Goal: Participate in discussion: Engage in conversation with other users on a specific topic

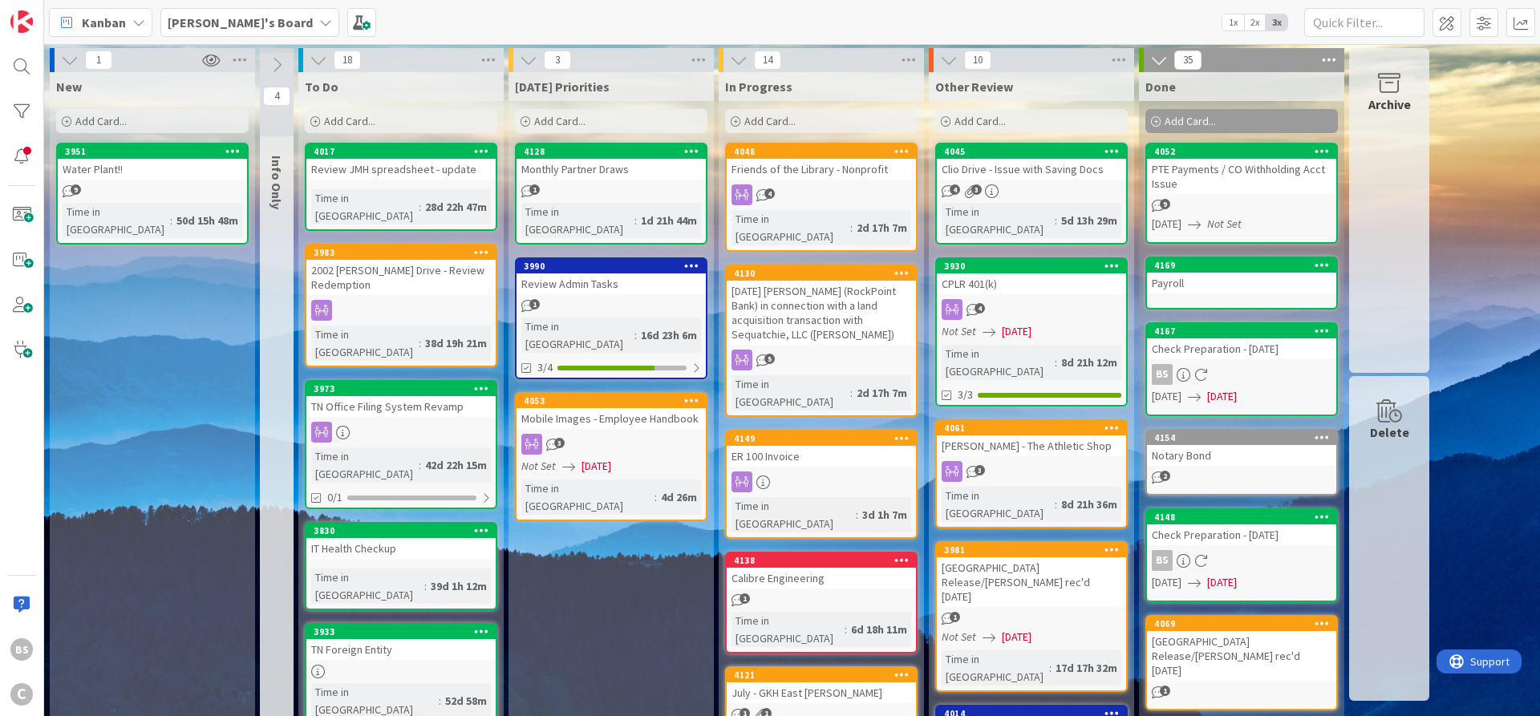
click at [206, 26] on b "[PERSON_NAME]'s Board" at bounding box center [240, 22] width 145 height 16
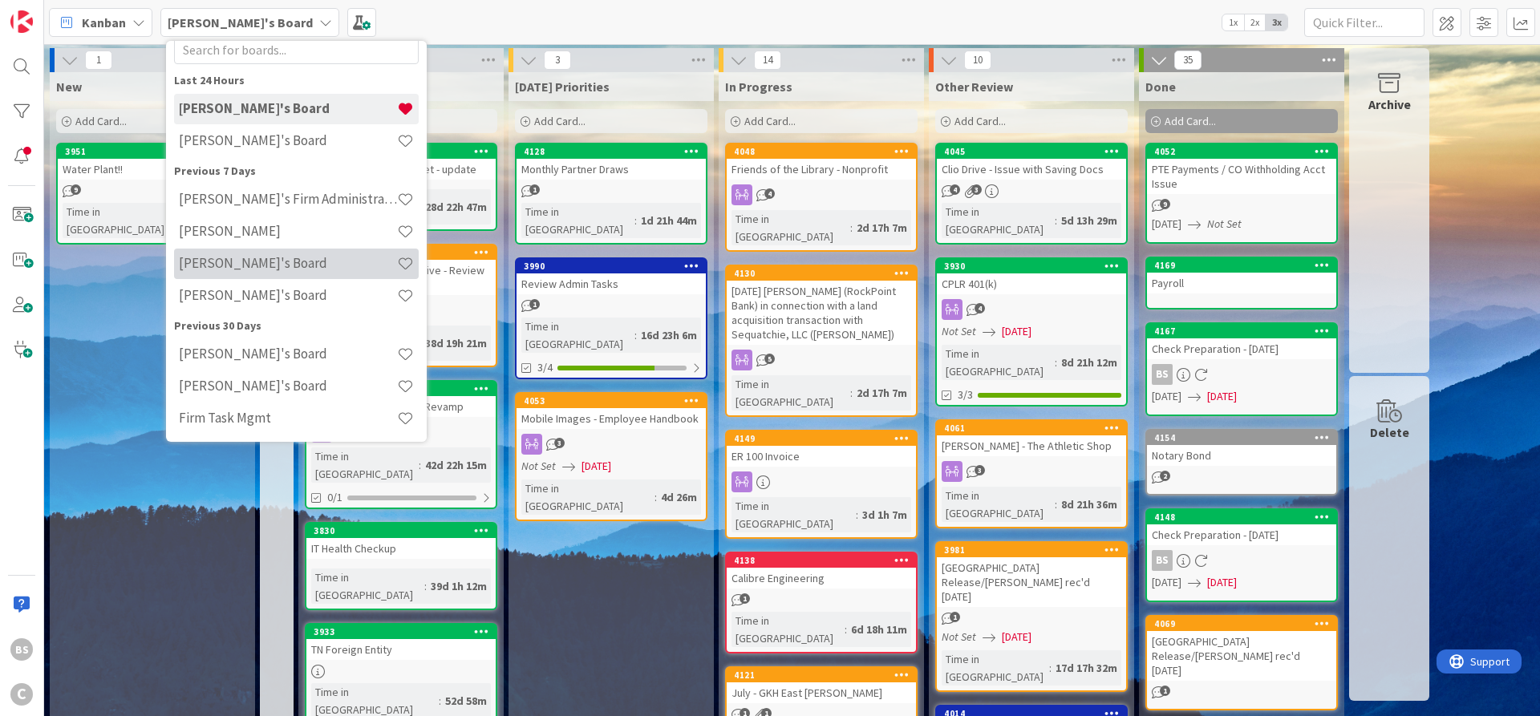
scroll to position [52, 0]
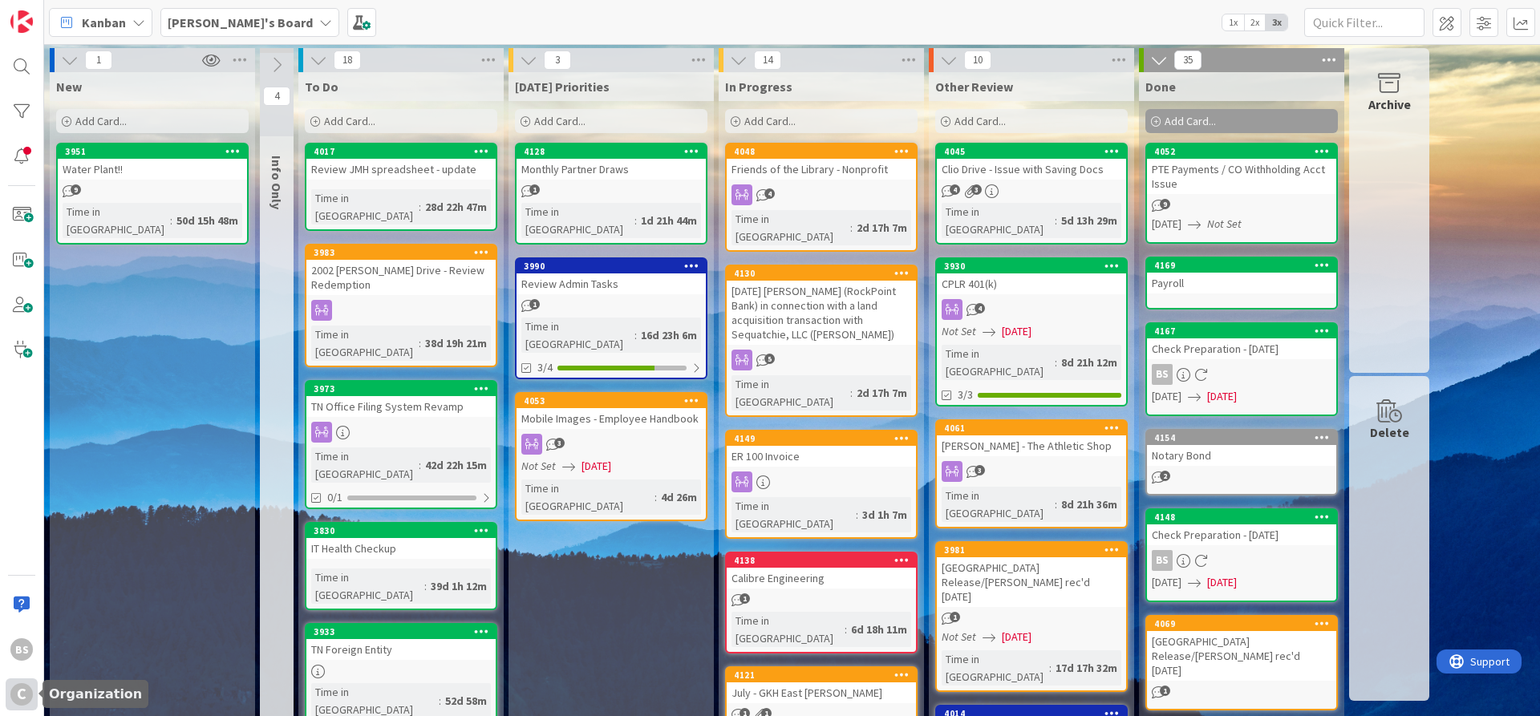
click at [19, 694] on div "C" at bounding box center [21, 694] width 22 height 22
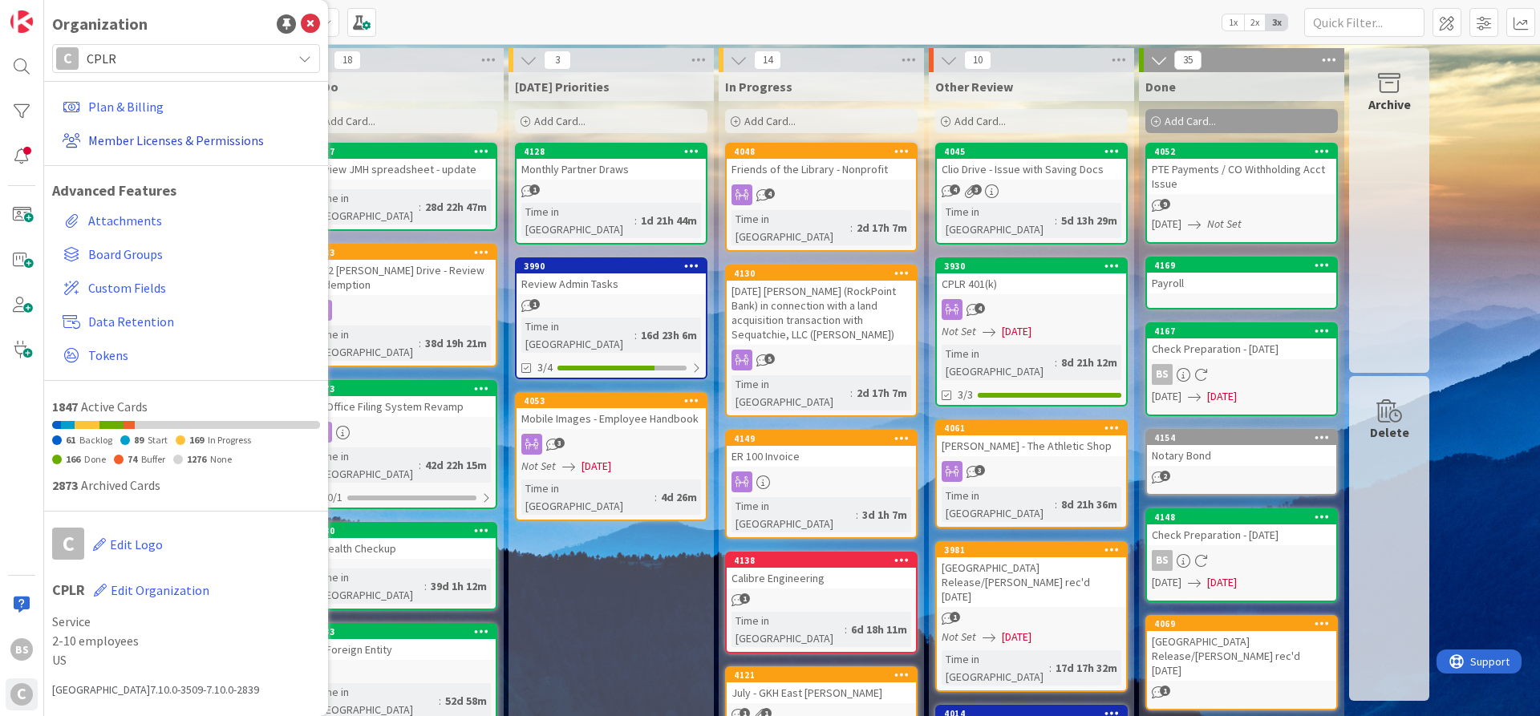
click at [138, 133] on link "Member Licenses & Permissions" at bounding box center [188, 140] width 264 height 29
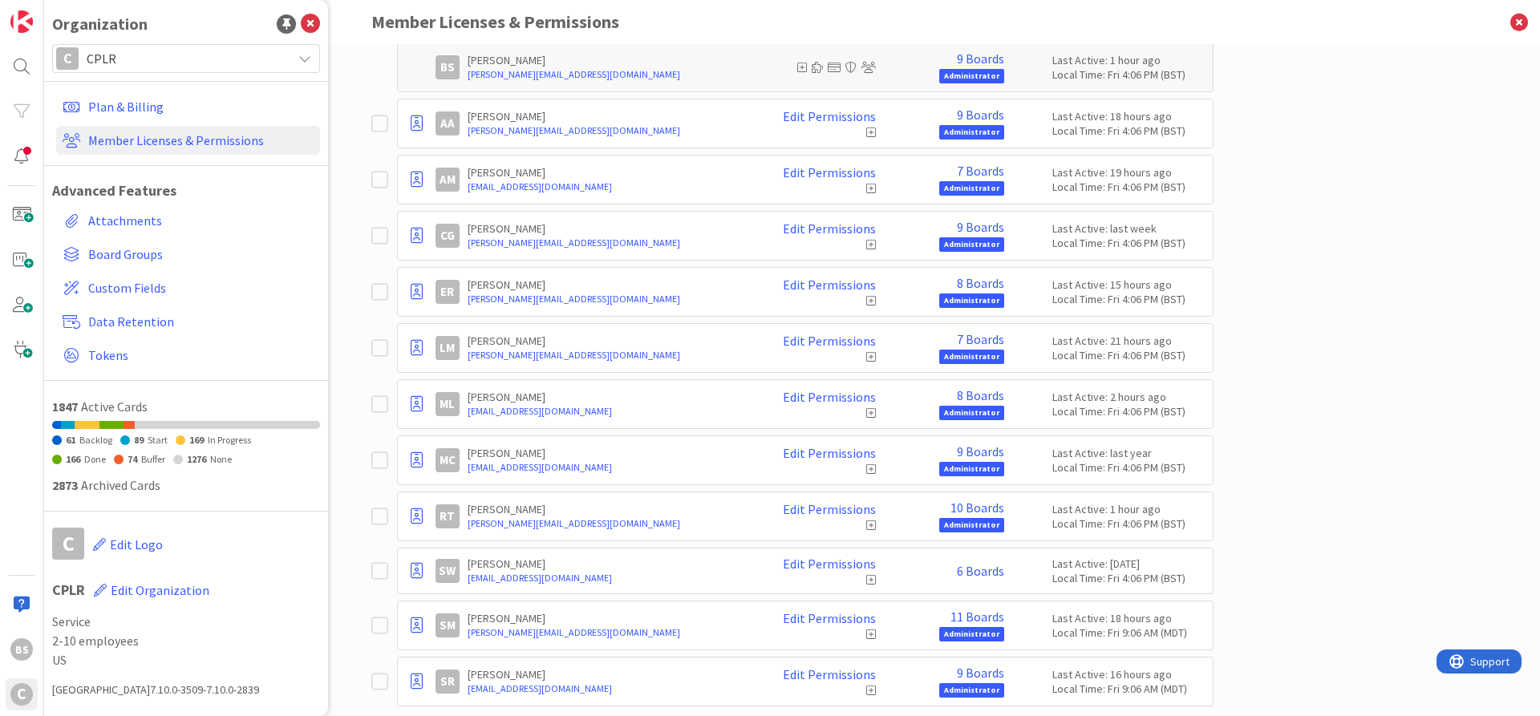
scroll to position [248, 0]
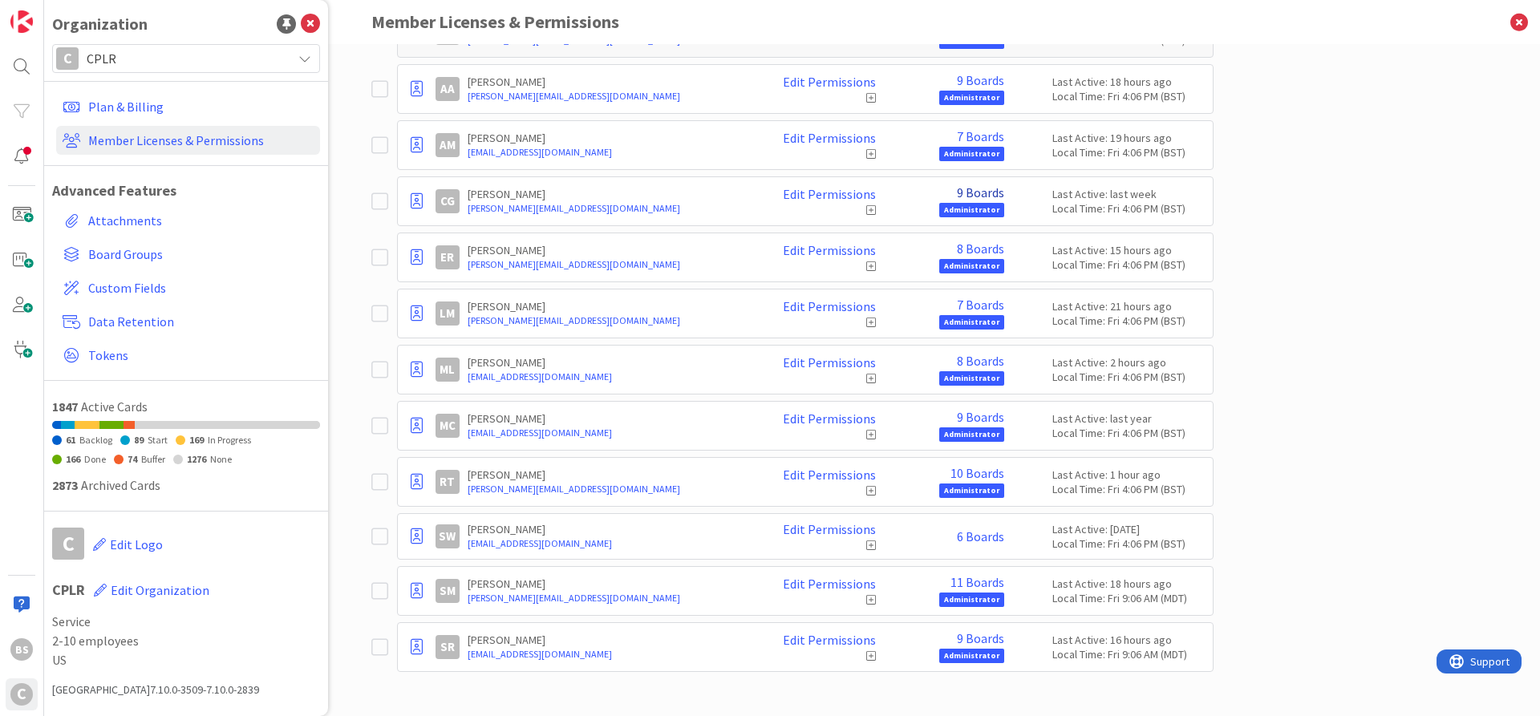
click at [971, 195] on link "9 Boards" at bounding box center [980, 192] width 47 height 14
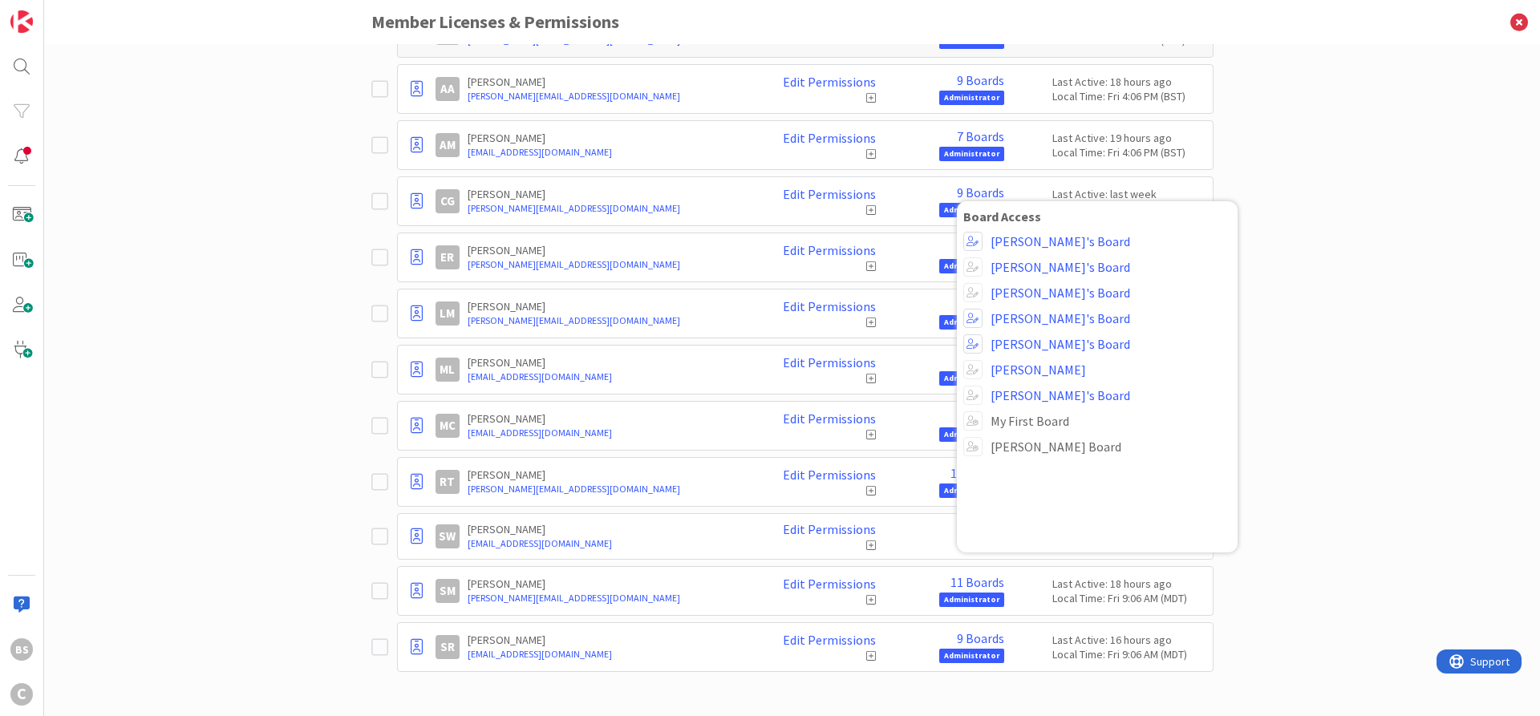
click at [997, 453] on span "[PERSON_NAME] Board" at bounding box center [1111, 447] width 241 height 14
click at [868, 212] on icon at bounding box center [871, 210] width 10 height 11
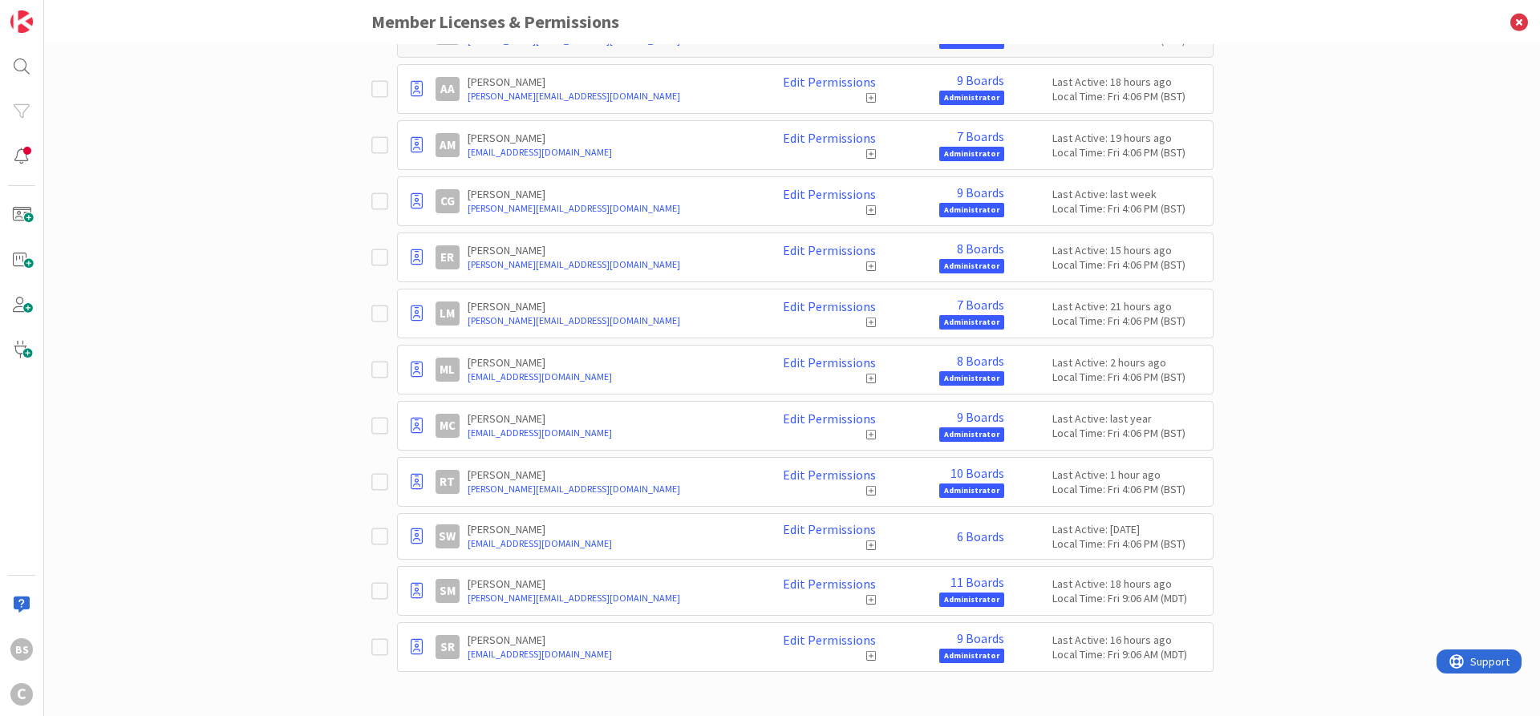
click at [869, 208] on icon at bounding box center [871, 210] width 10 height 11
click at [831, 193] on link "Edit Permissions" at bounding box center [829, 194] width 93 height 14
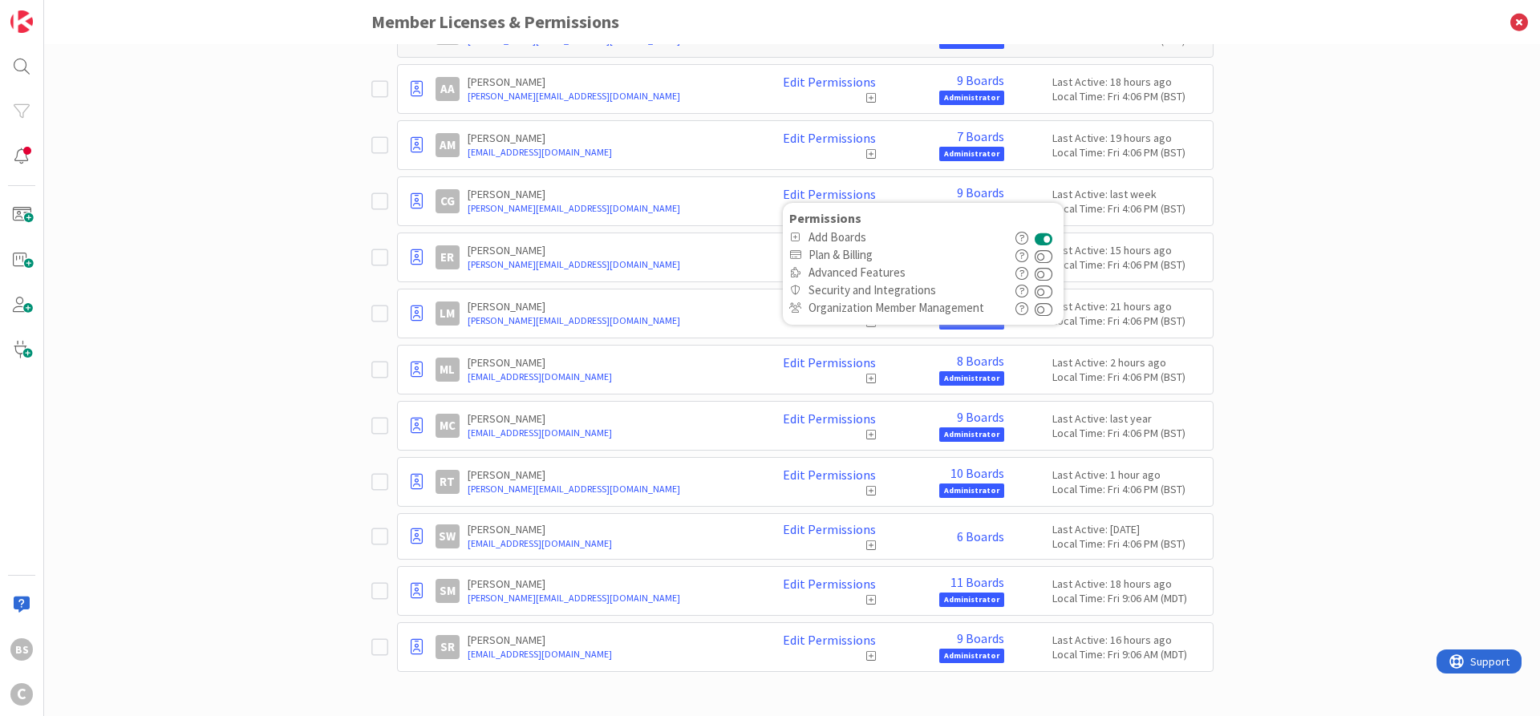
click at [1291, 168] on div "Paid Available: 0 Free Available: Unlimited Name Paid Licenses 13 / 13 Free Gue…" at bounding box center [792, 380] width 1496 height 672
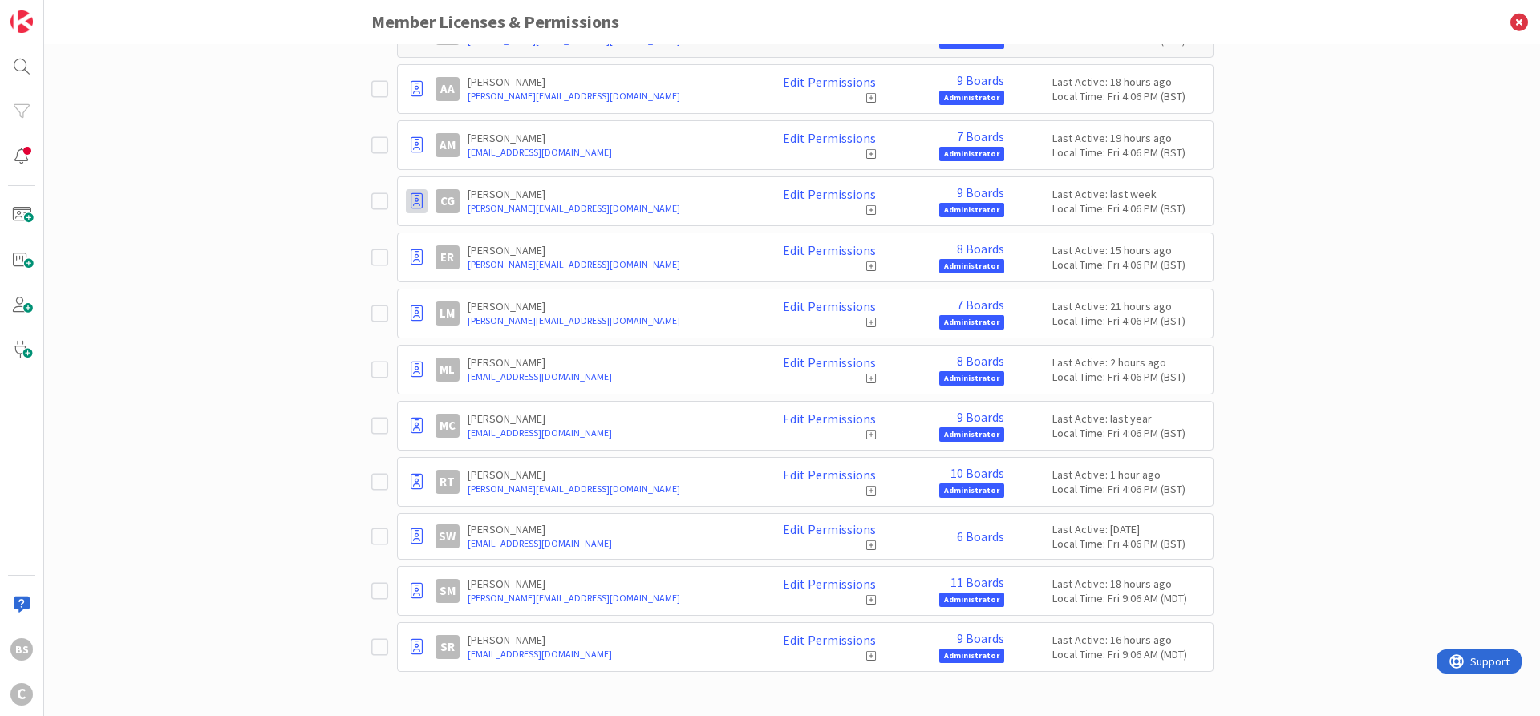
click at [419, 206] on icon at bounding box center [417, 201] width 12 height 16
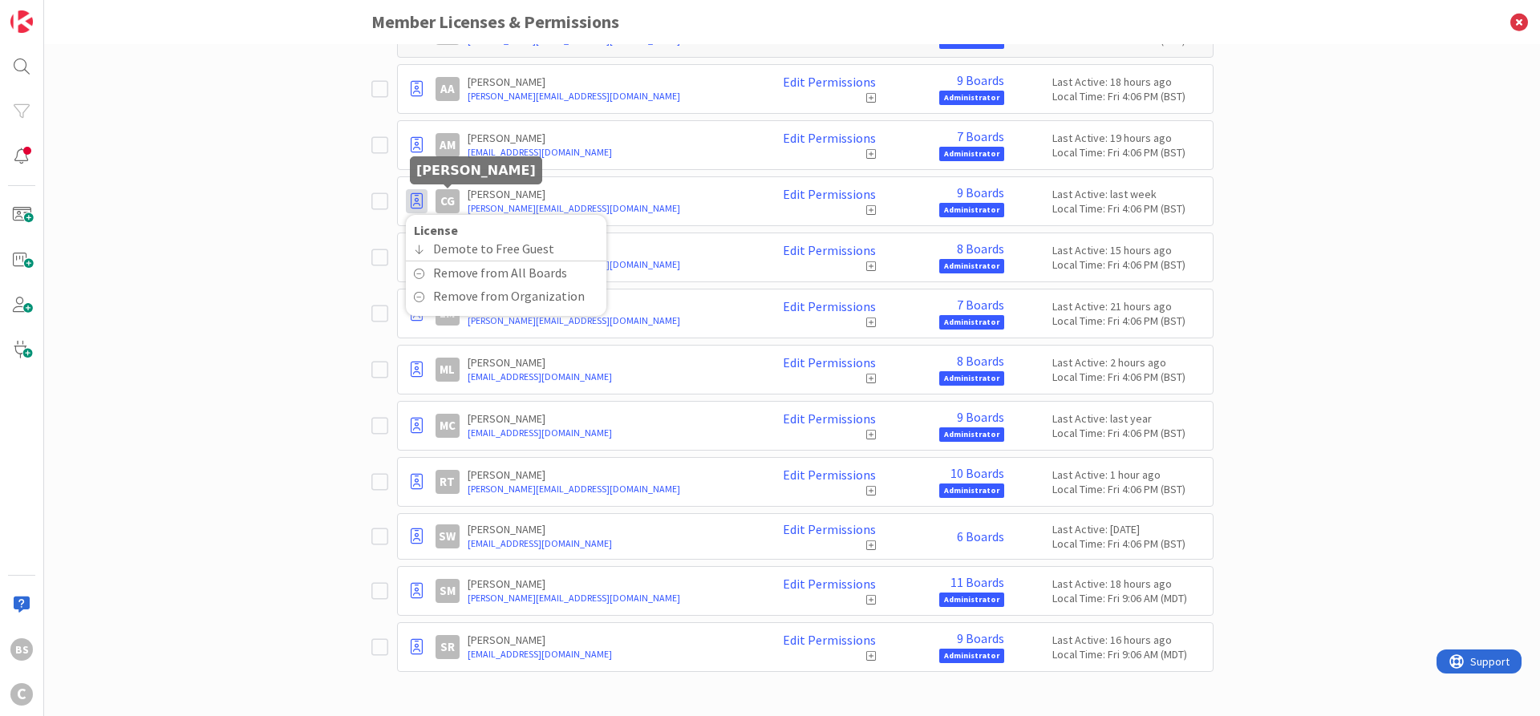
click at [449, 198] on div "CG" at bounding box center [448, 201] width 24 height 24
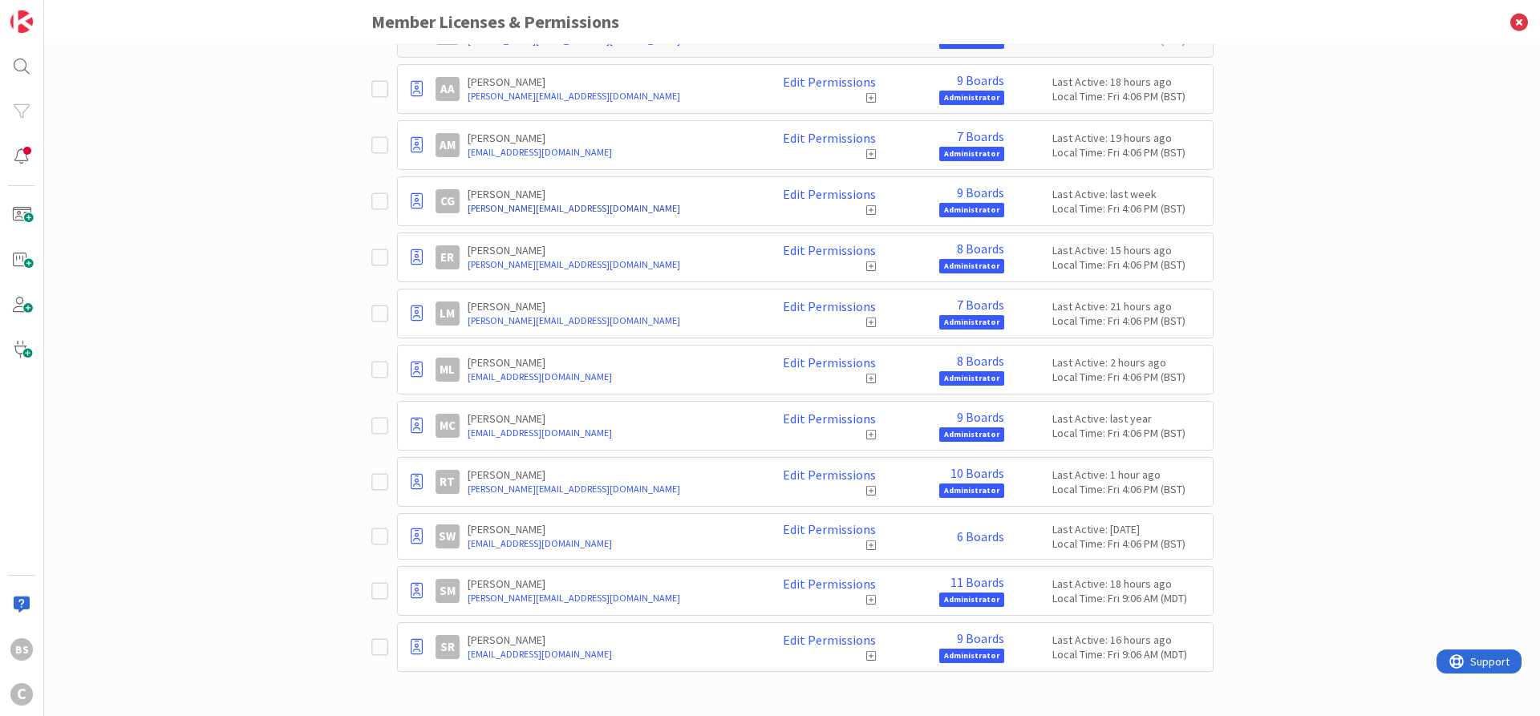
click at [504, 209] on link "[PERSON_NAME][EMAIL_ADDRESS][DOMAIN_NAME]" at bounding box center [608, 208] width 280 height 14
click at [1519, 22] on icon at bounding box center [1519, 22] width 42 height 44
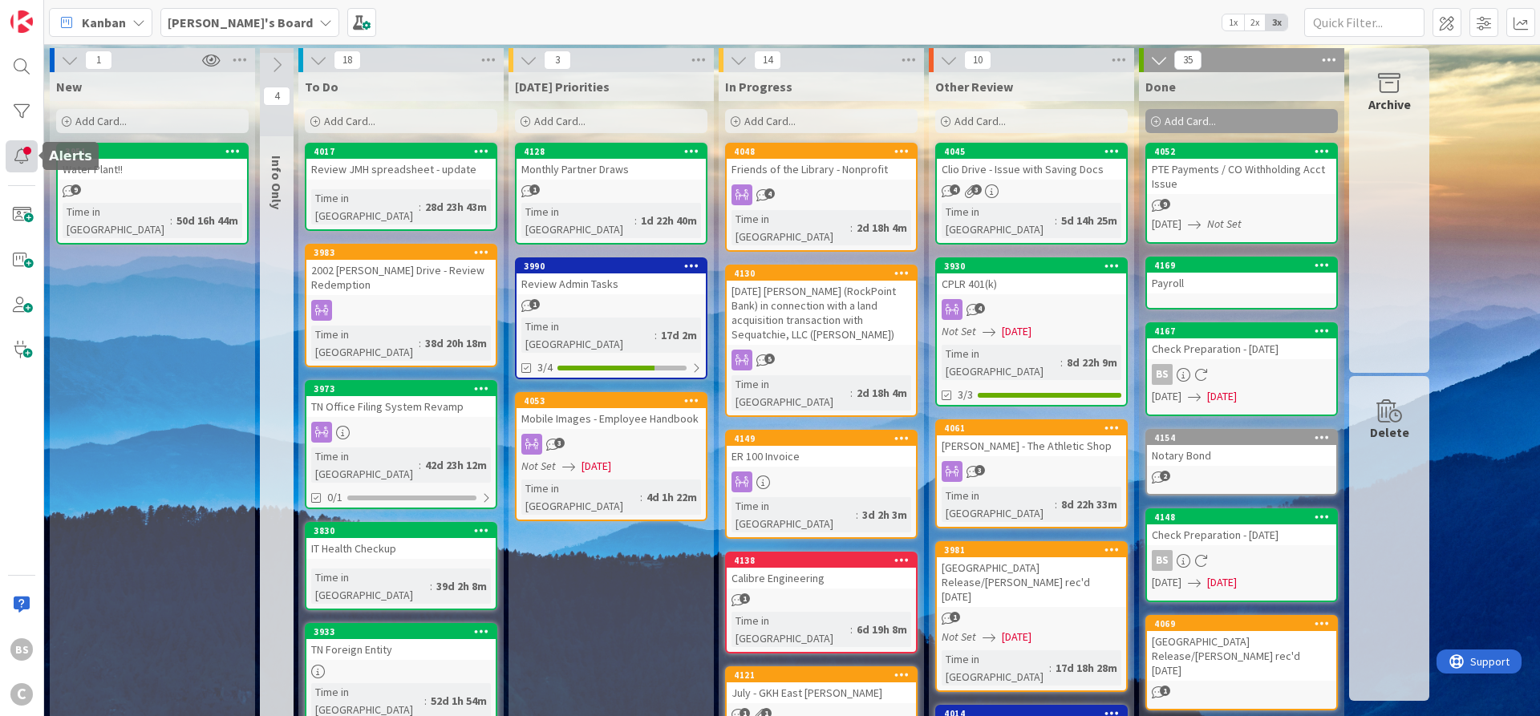
click at [16, 152] on div at bounding box center [22, 156] width 32 height 32
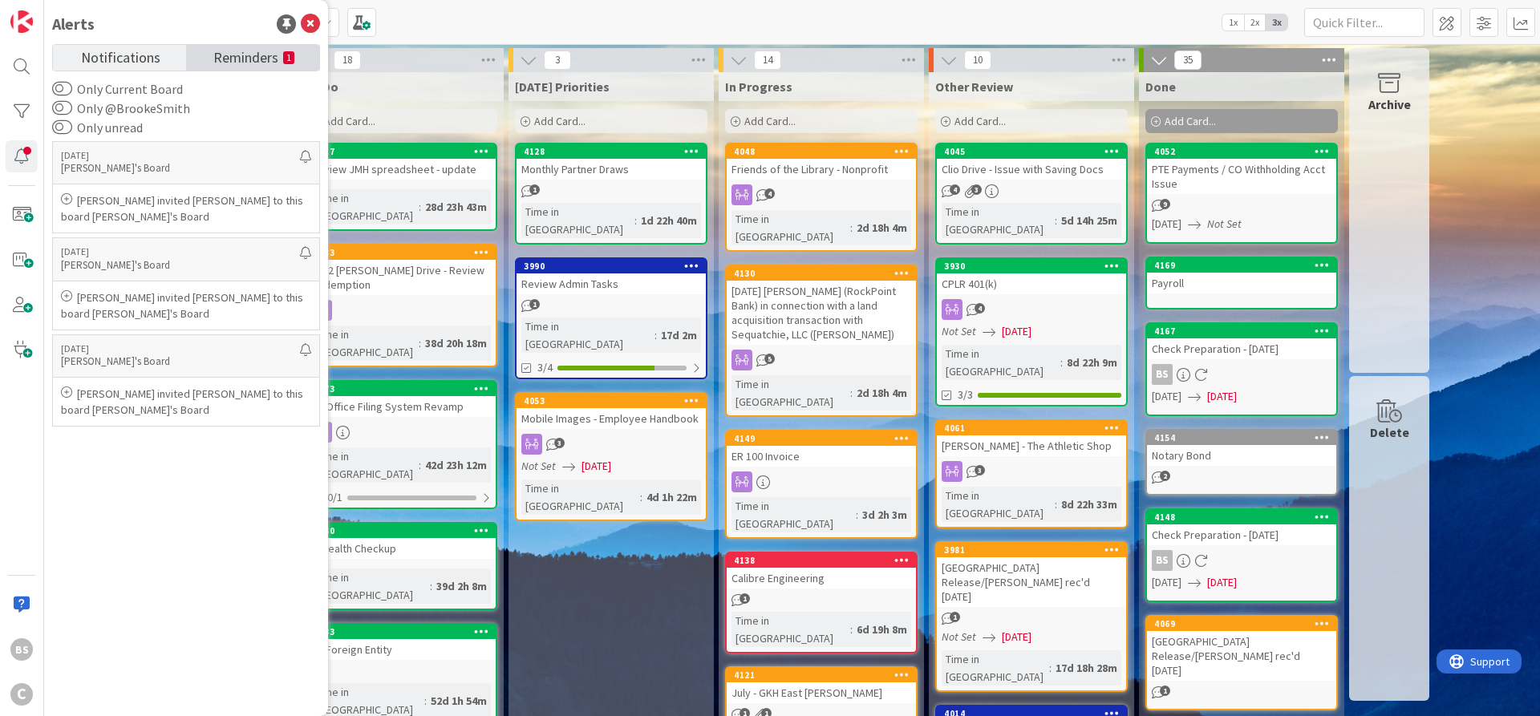
click at [237, 53] on span "Reminders" at bounding box center [245, 56] width 65 height 22
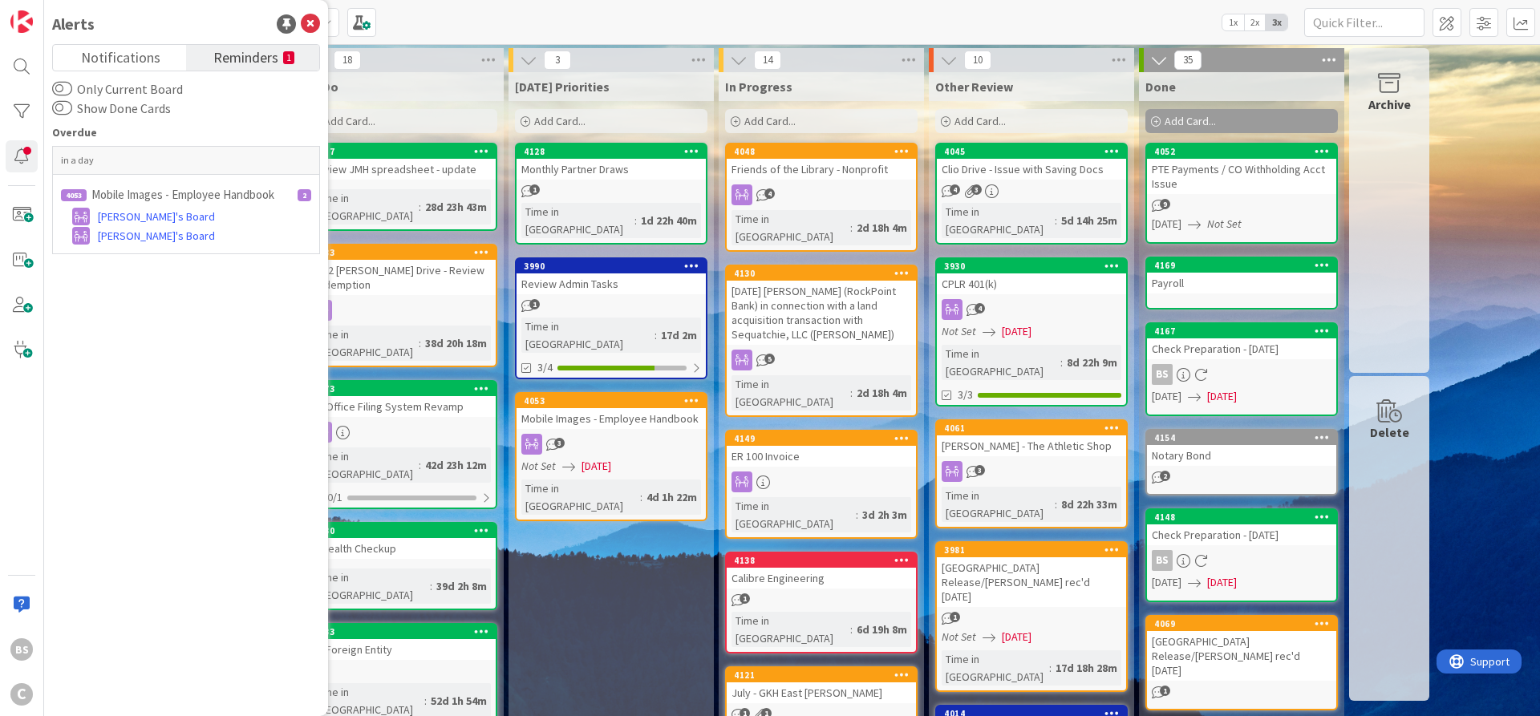
click at [578, 395] on div "4053" at bounding box center [615, 400] width 182 height 11
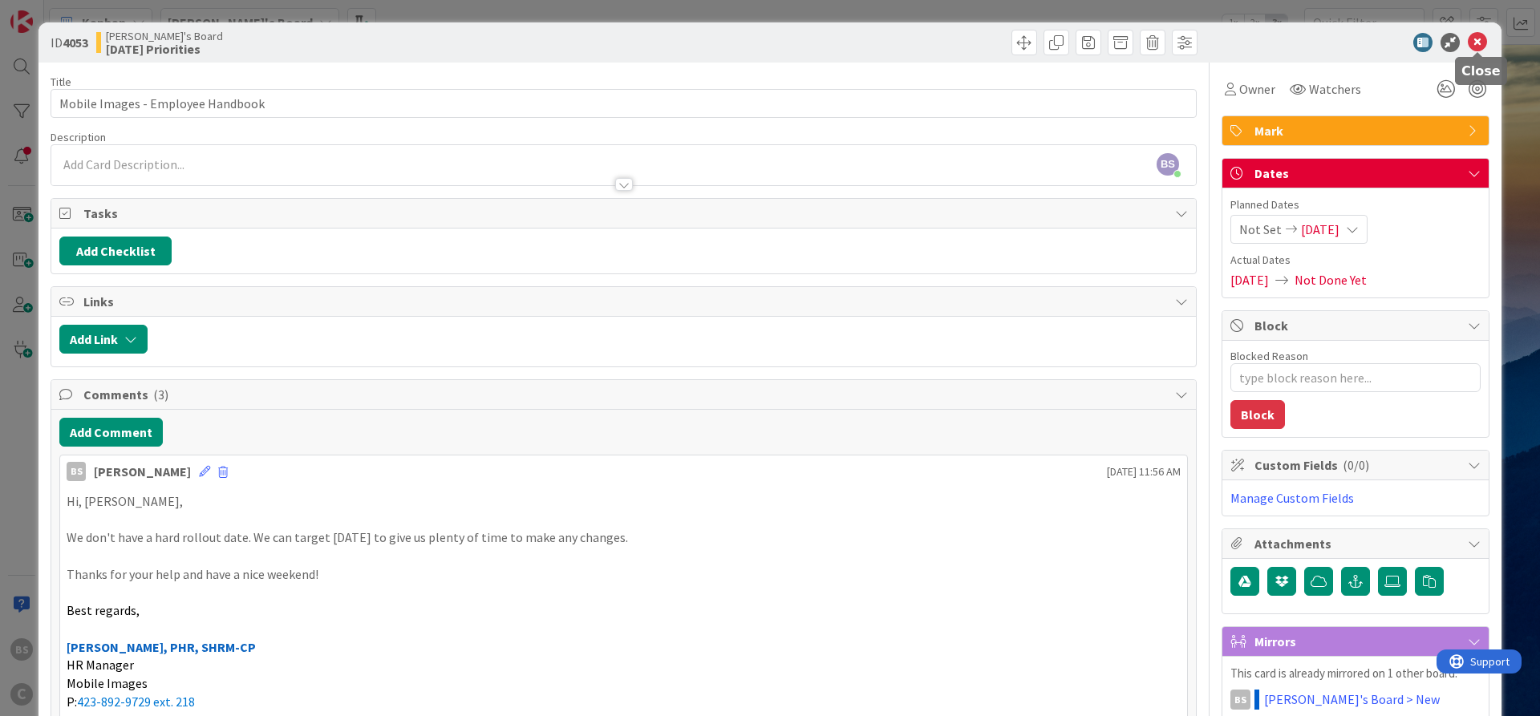
click at [1480, 42] on icon at bounding box center [1477, 42] width 19 height 19
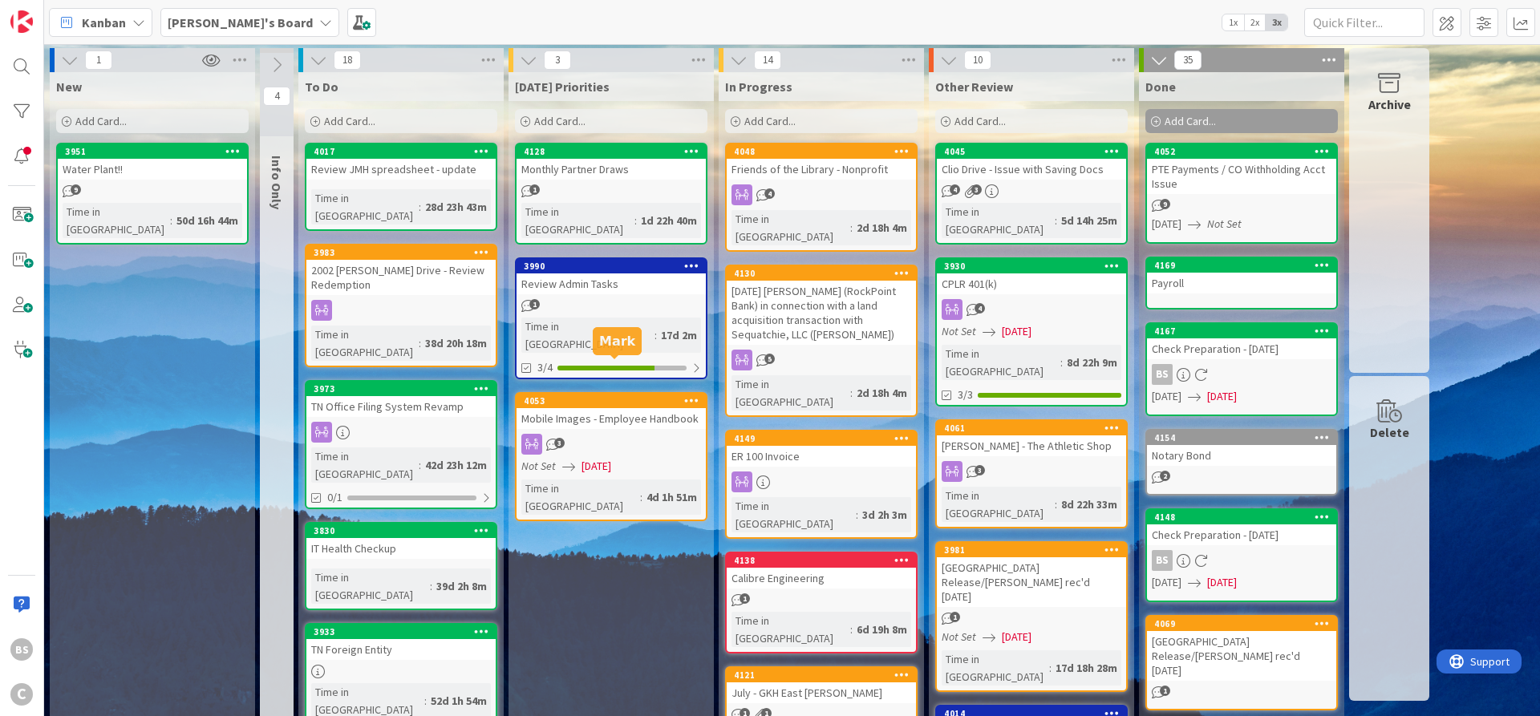
click at [550, 395] on div "4053" at bounding box center [615, 400] width 182 height 11
type textarea "x"
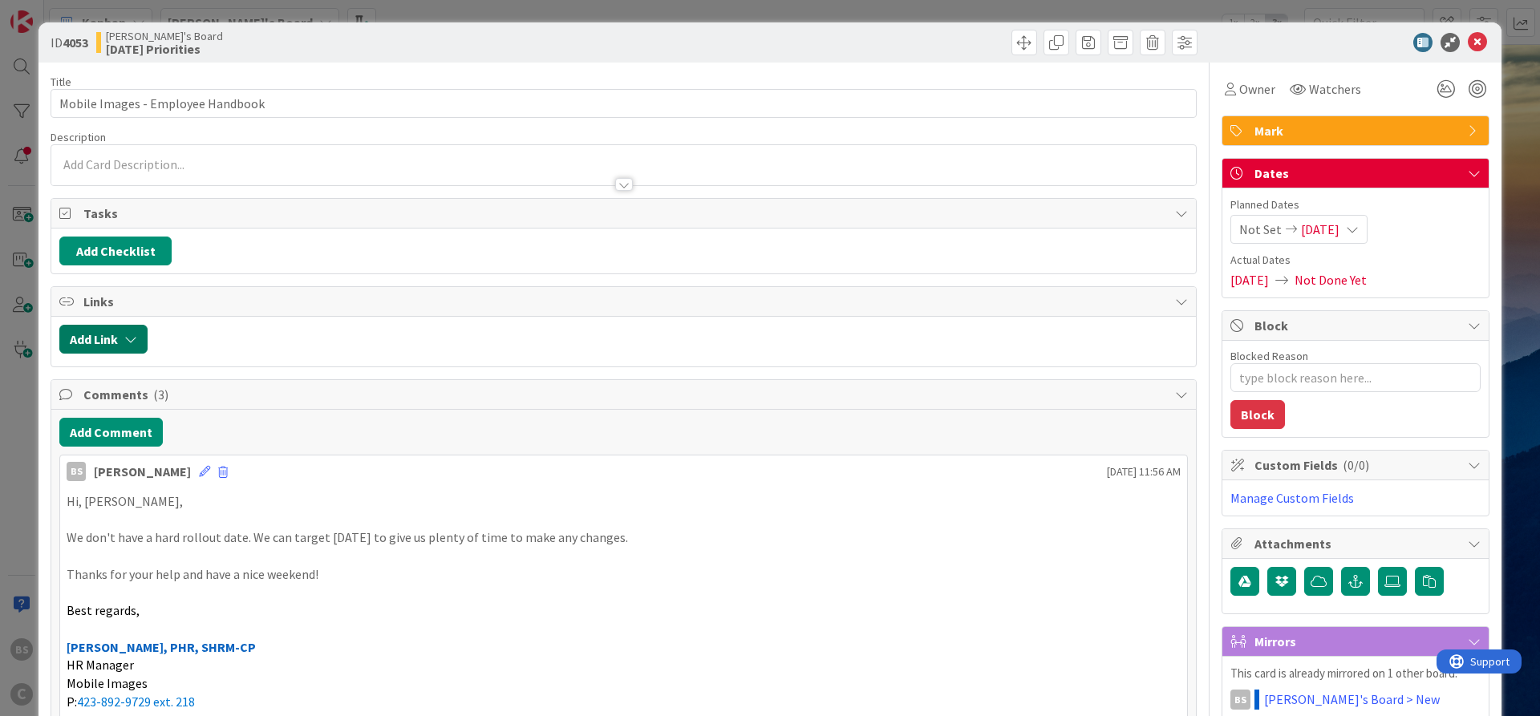
click at [108, 331] on button "Add Link" at bounding box center [103, 339] width 88 height 29
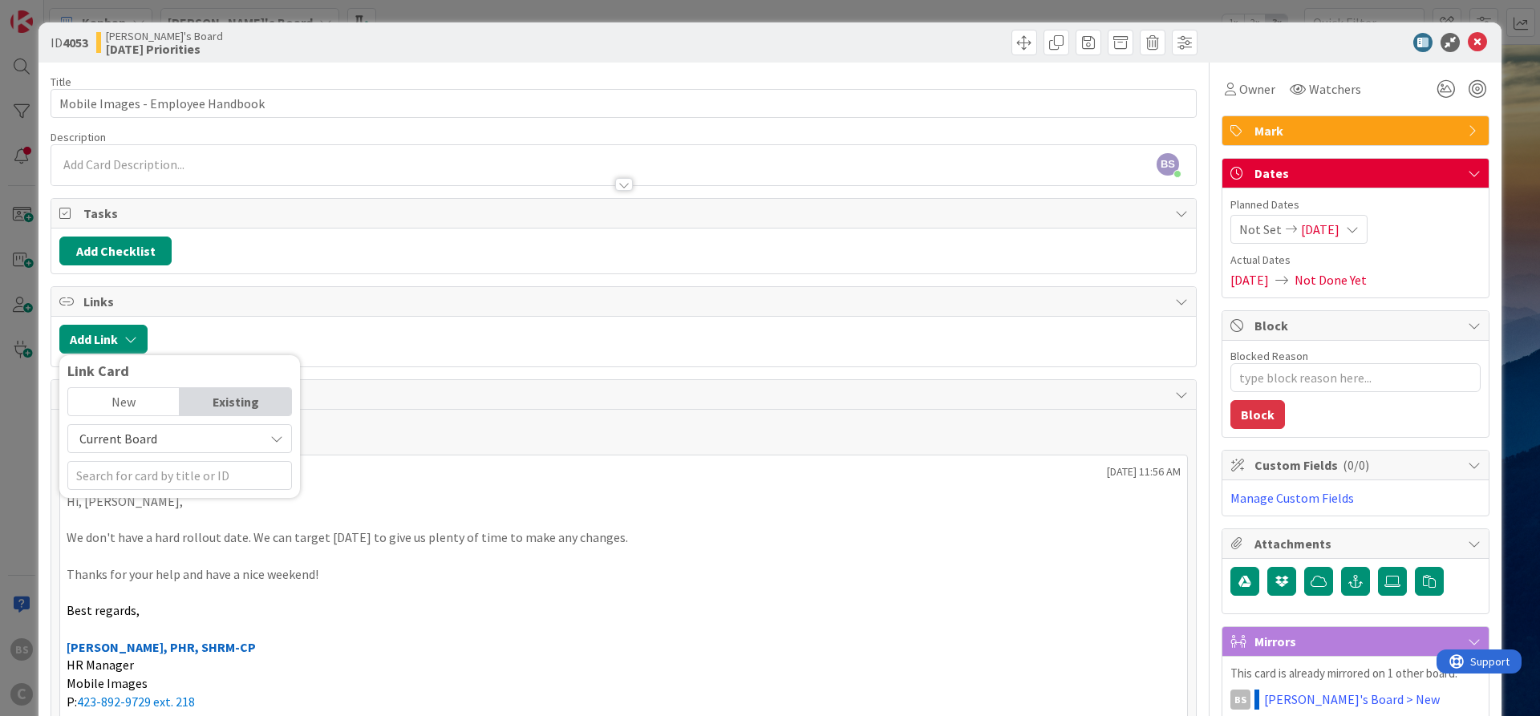
click at [227, 331] on div at bounding box center [672, 339] width 1032 height 29
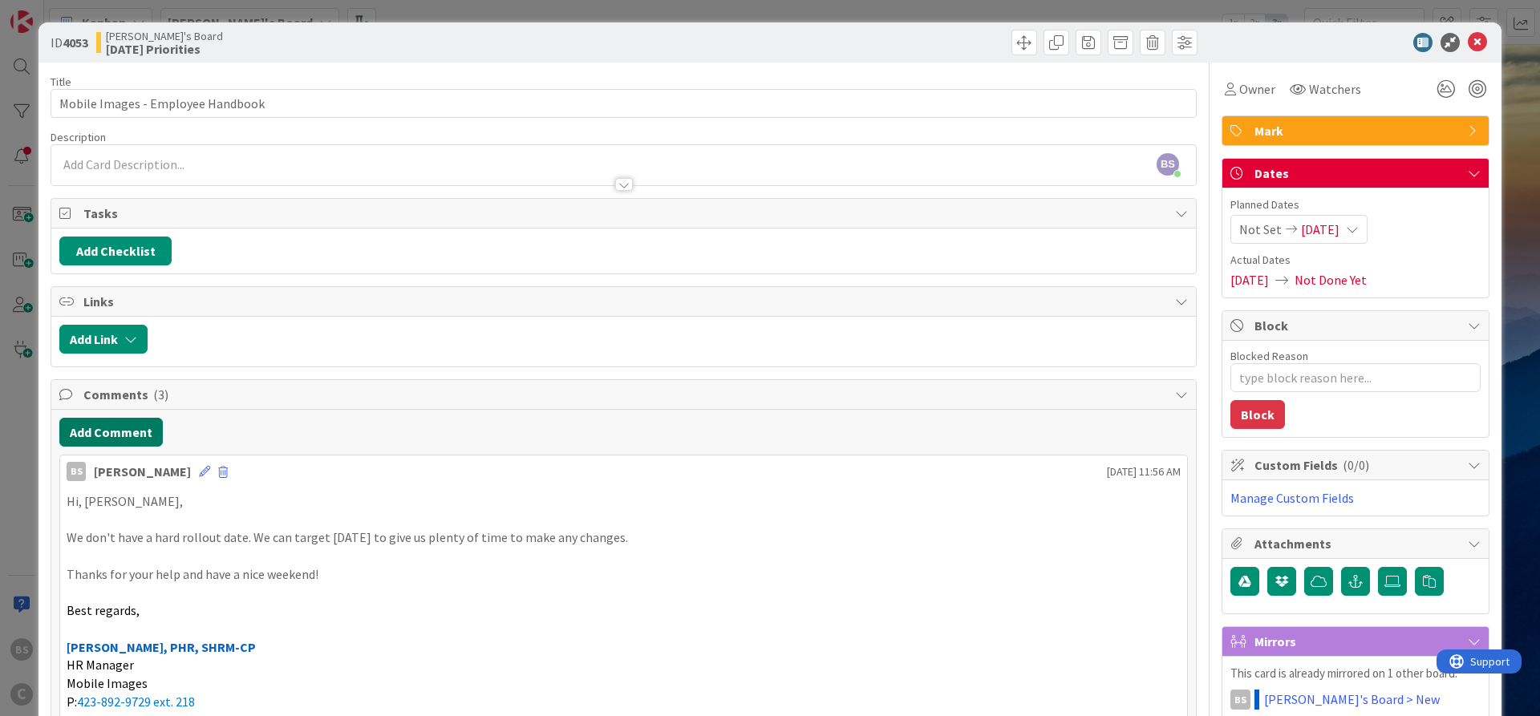
click at [129, 420] on button "Add Comment" at bounding box center [110, 432] width 103 height 29
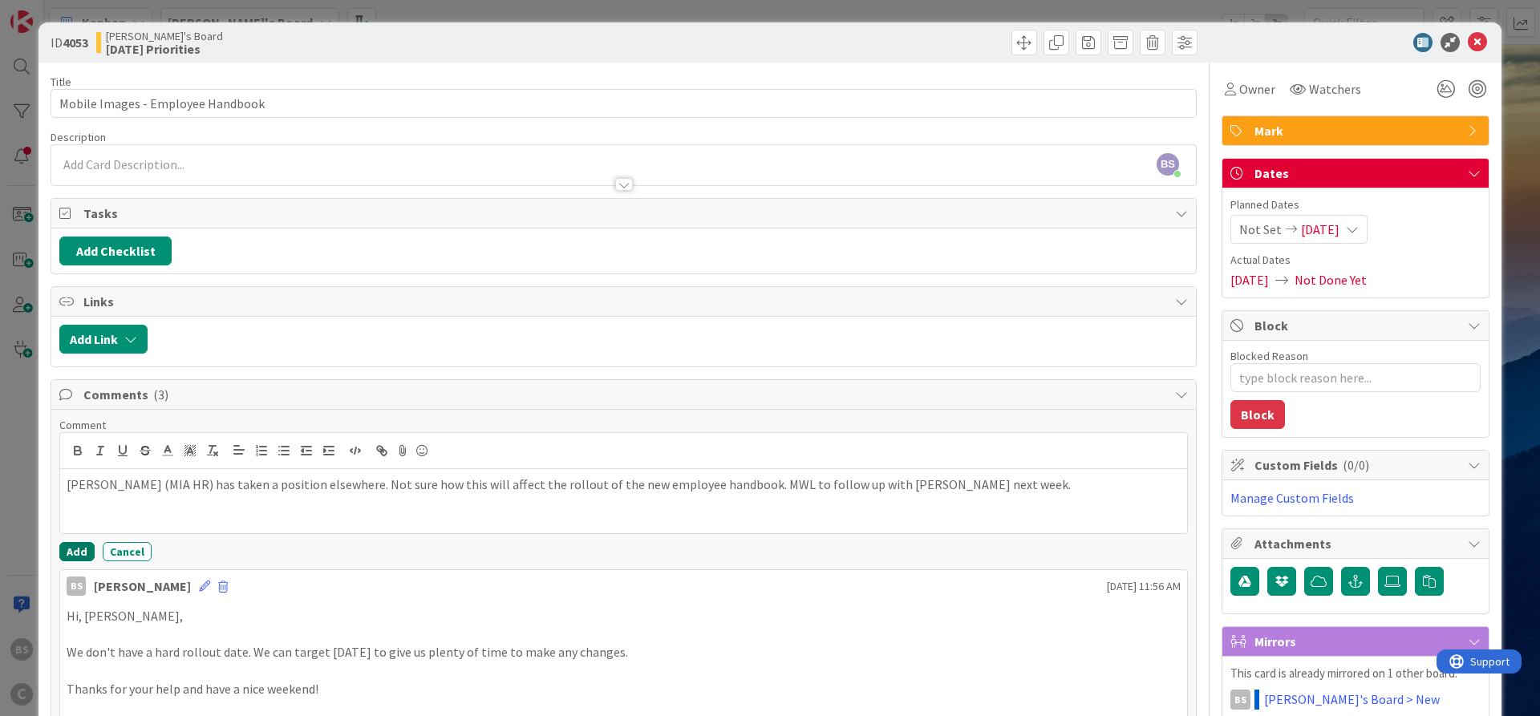
click at [75, 557] on button "Add" at bounding box center [76, 551] width 35 height 19
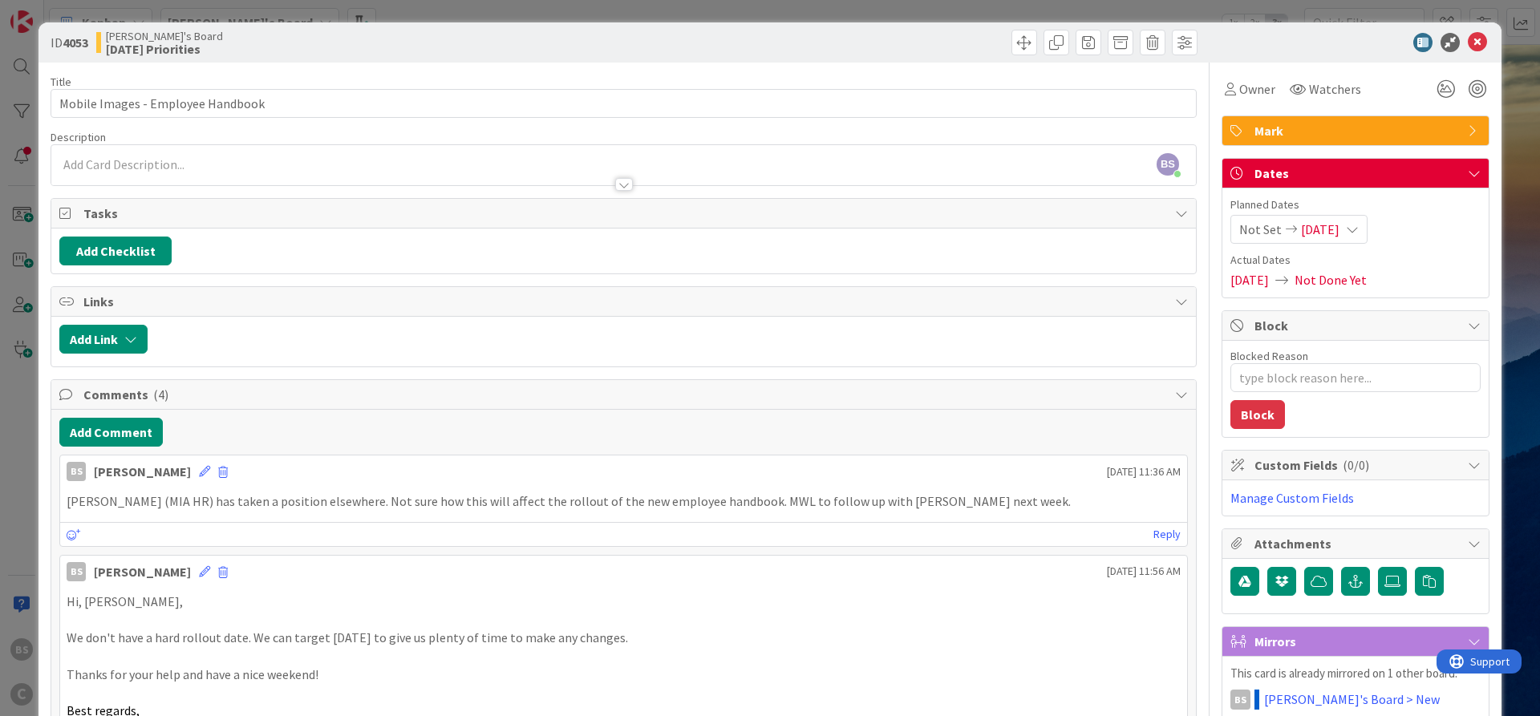
type textarea "x"
click at [1479, 43] on icon at bounding box center [1477, 42] width 19 height 19
